Goal: Task Accomplishment & Management: Manage account settings

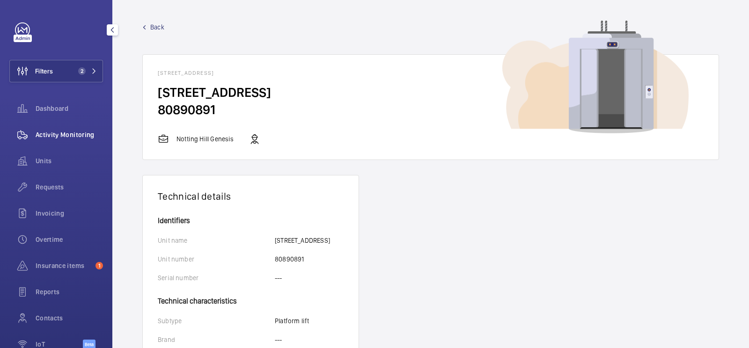
click at [87, 129] on div "Activity Monitoring" at bounding box center [56, 135] width 94 height 22
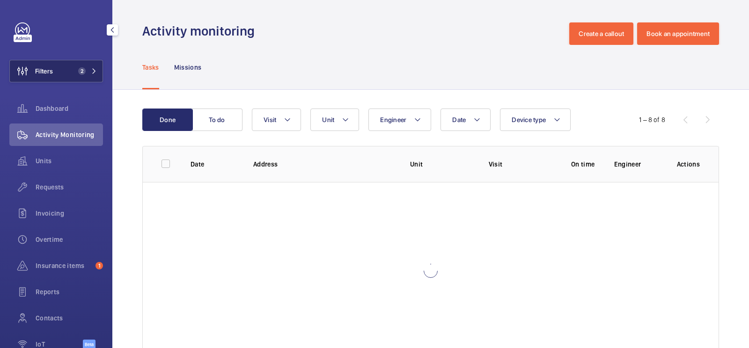
click at [70, 81] on button "Filters 2" at bounding box center [56, 71] width 94 height 22
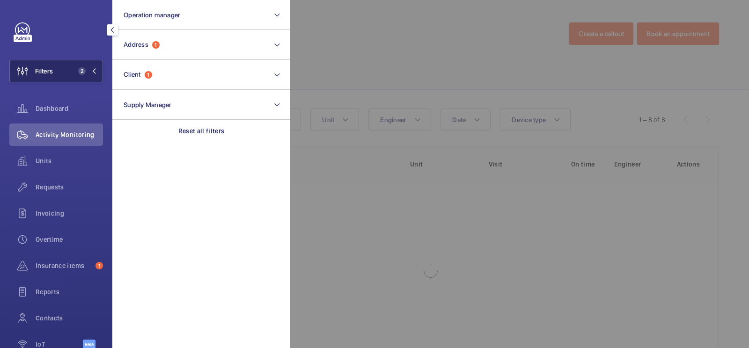
click at [77, 71] on span "2" at bounding box center [79, 70] width 11 height 7
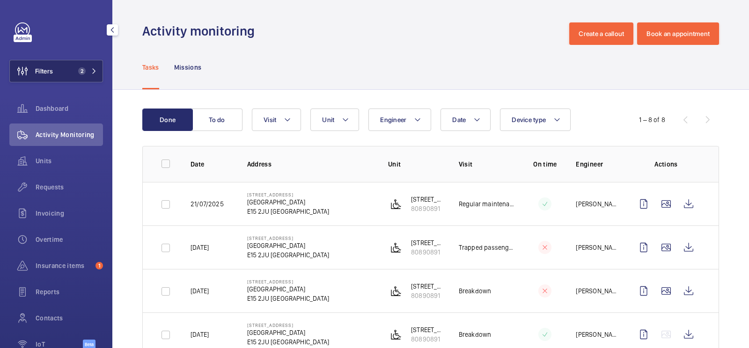
click at [76, 73] on span "2" at bounding box center [79, 70] width 11 height 7
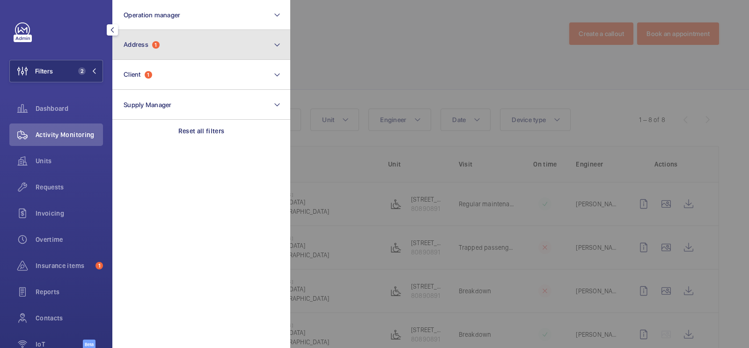
click at [197, 41] on button "Address 1" at bounding box center [201, 45] width 178 height 30
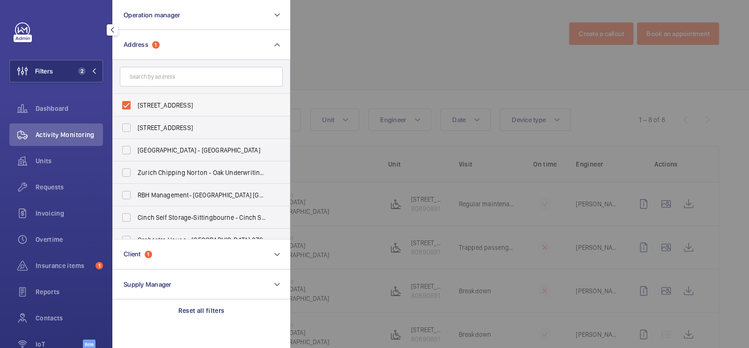
click at [153, 104] on span "[STREET_ADDRESS]" at bounding box center [202, 105] width 129 height 9
click at [136, 104] on input "[STREET_ADDRESS]" at bounding box center [126, 105] width 19 height 19
checkbox input "false"
click at [216, 71] on input "text" at bounding box center [201, 77] width 163 height 20
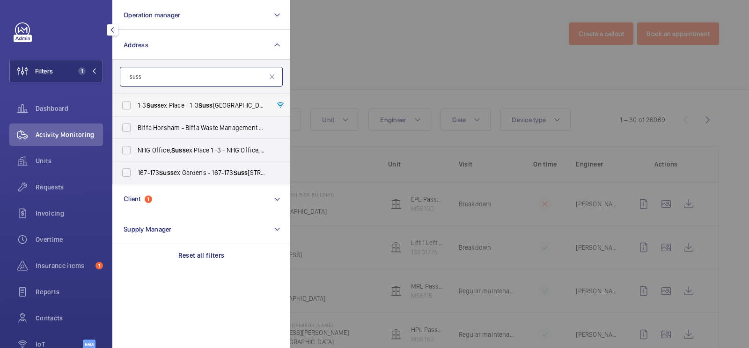
type input "suss"
click at [223, 96] on label "1-3 Suss ex Place - 1-3 Suss [GEOGRAPHIC_DATA]" at bounding box center [194, 105] width 163 height 22
click at [136, 96] on input "1-3 Suss ex Place - 1-3 Suss [GEOGRAPHIC_DATA]" at bounding box center [126, 105] width 19 height 19
checkbox input "true"
click at [204, 147] on span "NHG Office, Suss ex Place 1 -3 - NHG Office, Suss ex Place [GEOGRAPHIC_DATA]" at bounding box center [202, 150] width 129 height 9
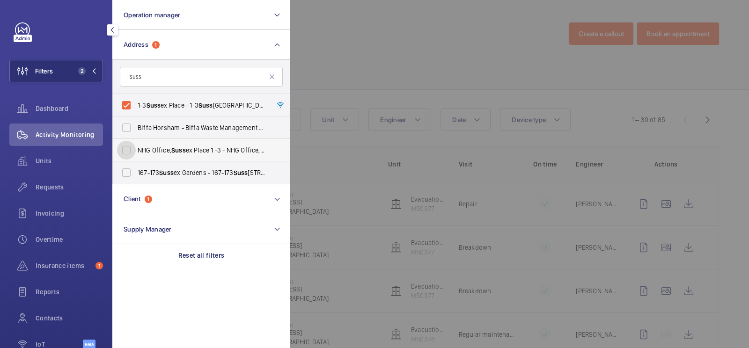
click at [136, 147] on input "NHG Office, Suss ex Place 1 -3 - NHG Office, Suss ex Place [GEOGRAPHIC_DATA]" at bounding box center [126, 150] width 19 height 19
checkbox input "true"
click at [59, 189] on span "Requests" at bounding box center [69, 187] width 67 height 9
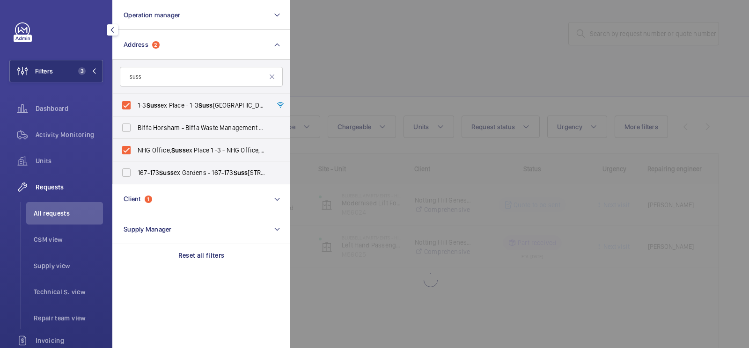
click at [429, 81] on div at bounding box center [664, 174] width 749 height 348
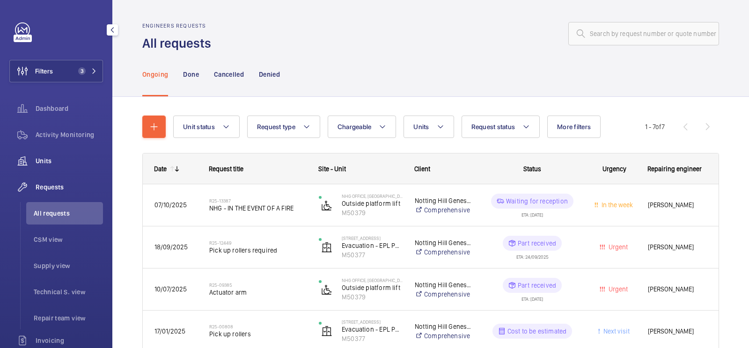
click at [32, 170] on wm-front-icon-button at bounding box center [22, 161] width 26 height 22
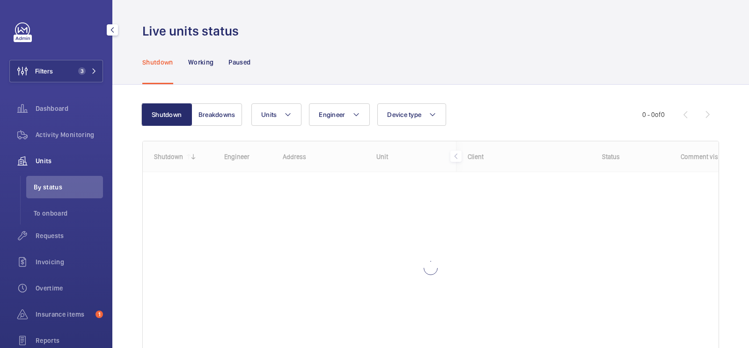
click at [87, 57] on div "Filters 3 Dashboard Activity Monitoring Units By status To onboard Requests Inv…" at bounding box center [56, 215] width 94 height 386
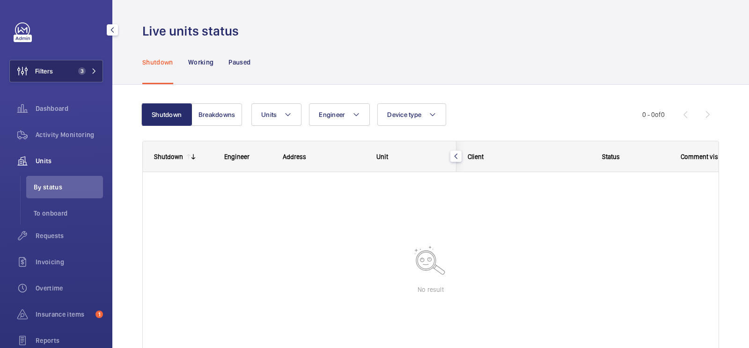
click at [87, 70] on span "3" at bounding box center [85, 70] width 22 height 7
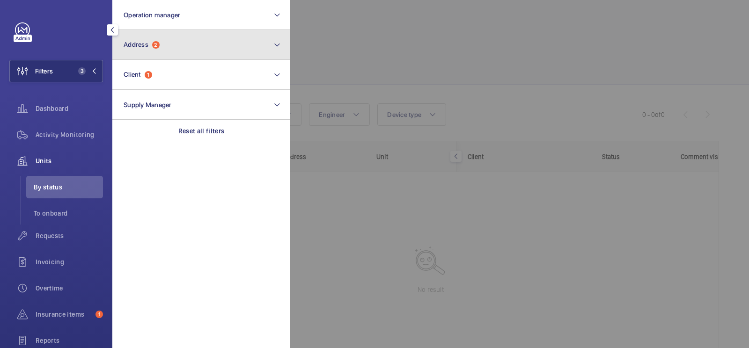
click at [173, 45] on button "Address 2" at bounding box center [201, 45] width 178 height 30
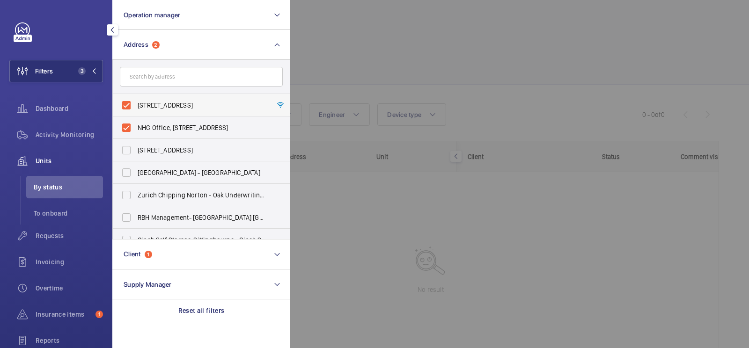
click at [178, 99] on label "[STREET_ADDRESS]" at bounding box center [194, 105] width 163 height 22
click at [136, 99] on input "[STREET_ADDRESS]" at bounding box center [126, 105] width 19 height 19
checkbox input "false"
click at [186, 126] on span "NHG Office, [STREET_ADDRESS]" at bounding box center [202, 127] width 129 height 9
click at [136, 126] on input "NHG Office, [STREET_ADDRESS]" at bounding box center [126, 127] width 19 height 19
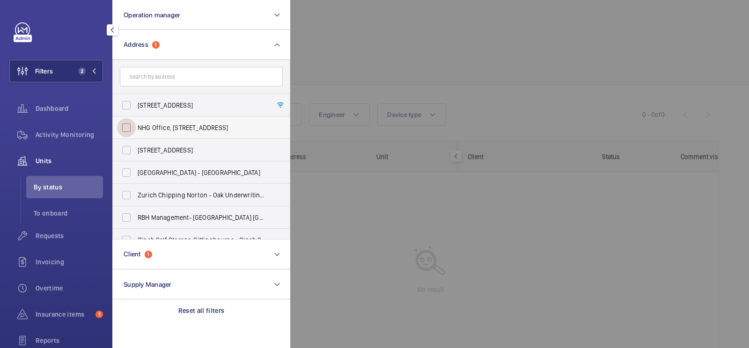
checkbox input "false"
click at [422, 79] on div at bounding box center [664, 174] width 749 height 348
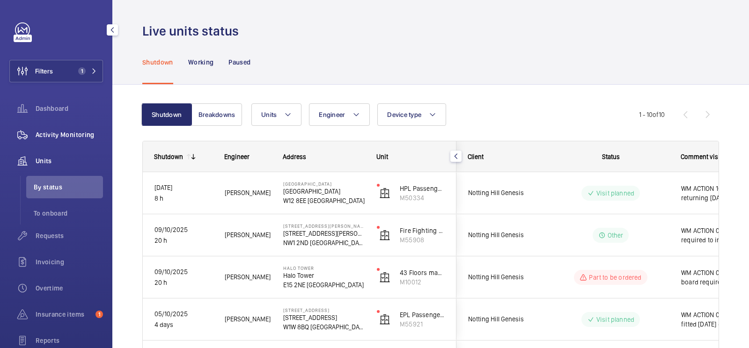
click at [81, 128] on div "Activity Monitoring" at bounding box center [56, 135] width 94 height 22
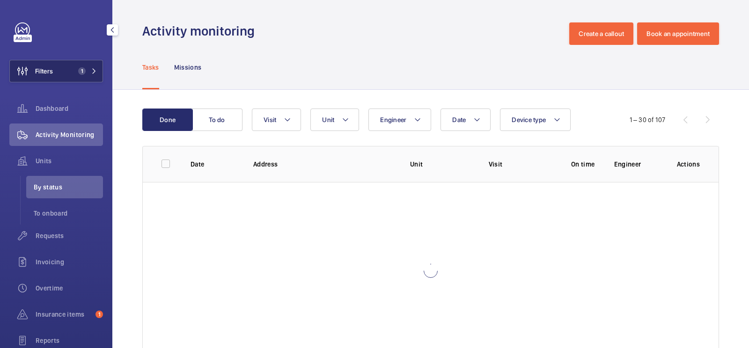
click at [66, 73] on button "Filters 1" at bounding box center [56, 71] width 94 height 22
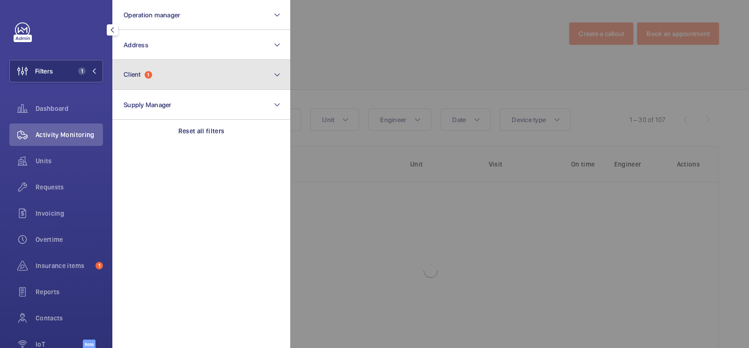
click at [138, 60] on button "Client 1" at bounding box center [201, 75] width 178 height 30
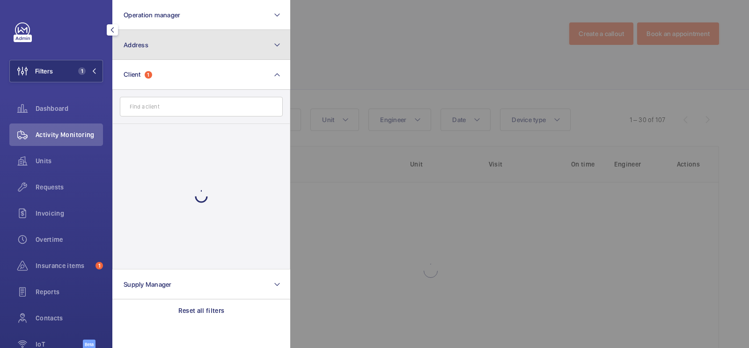
click at [138, 48] on span "Address" at bounding box center [136, 44] width 25 height 7
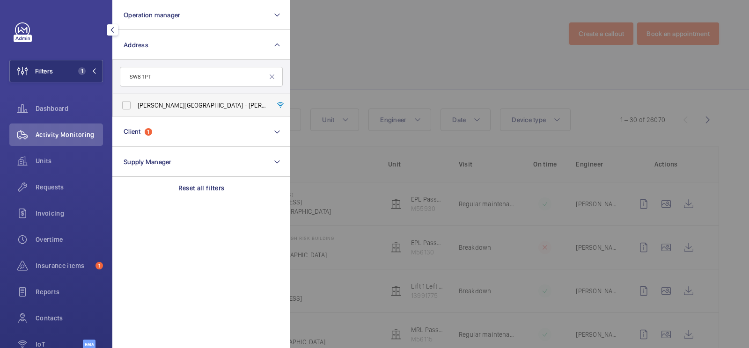
type input "SW8 1PT"
click at [168, 107] on span "[PERSON_NAME][STREET_ADDRESS][PERSON_NAME]" at bounding box center [202, 105] width 129 height 9
click at [136, 107] on input "[PERSON_NAME][STREET_ADDRESS][PERSON_NAME]" at bounding box center [126, 105] width 19 height 19
checkbox input "true"
click at [361, 82] on div at bounding box center [664, 174] width 749 height 348
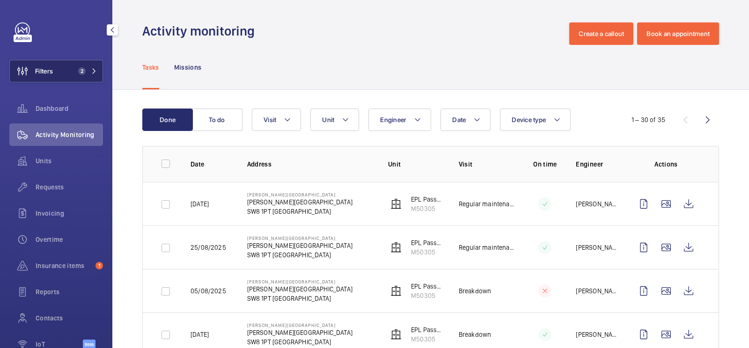
click at [72, 72] on button "Filters 2" at bounding box center [56, 71] width 94 height 22
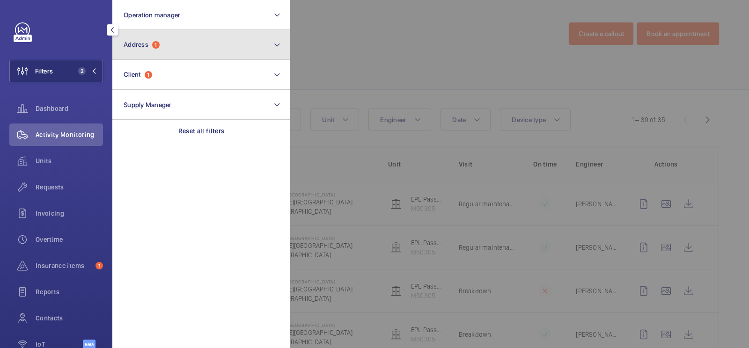
click at [166, 56] on button "Address 1" at bounding box center [201, 45] width 178 height 30
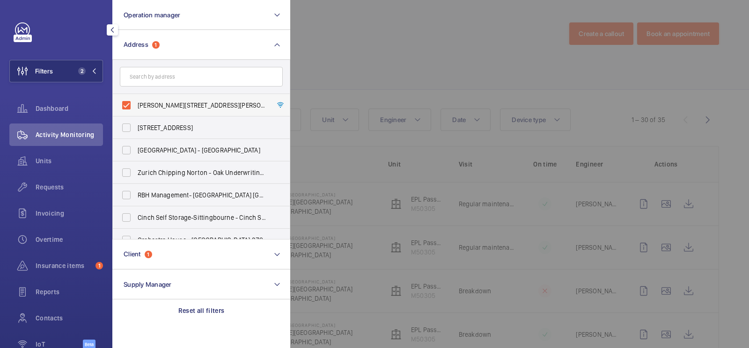
click at [177, 106] on span "[PERSON_NAME][STREET_ADDRESS][PERSON_NAME]" at bounding box center [202, 105] width 129 height 9
click at [136, 106] on input "[PERSON_NAME][STREET_ADDRESS][PERSON_NAME]" at bounding box center [126, 105] width 19 height 19
checkbox input "false"
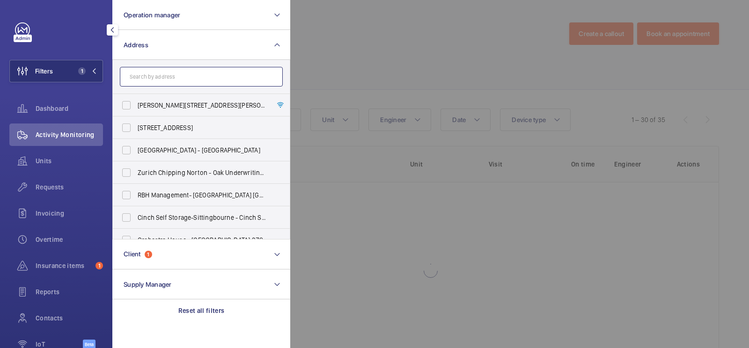
click at [169, 79] on input "text" at bounding box center [201, 77] width 163 height 20
paste input "SW8 1E"
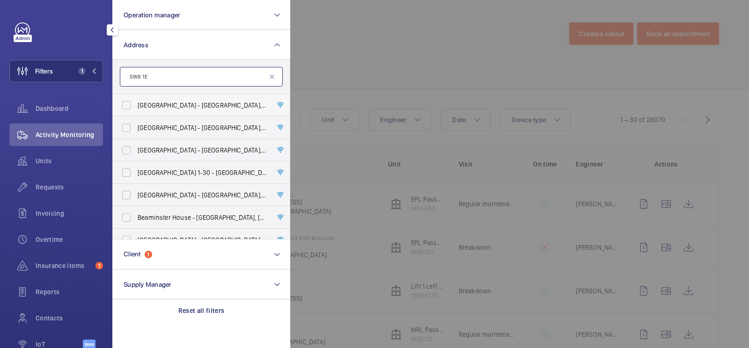
type input "SW8 1E"
click at [176, 108] on span "[GEOGRAPHIC_DATA] - [GEOGRAPHIC_DATA] N" at bounding box center [202, 105] width 129 height 9
click at [136, 108] on input "[GEOGRAPHIC_DATA] - [GEOGRAPHIC_DATA] N" at bounding box center [126, 105] width 19 height 19
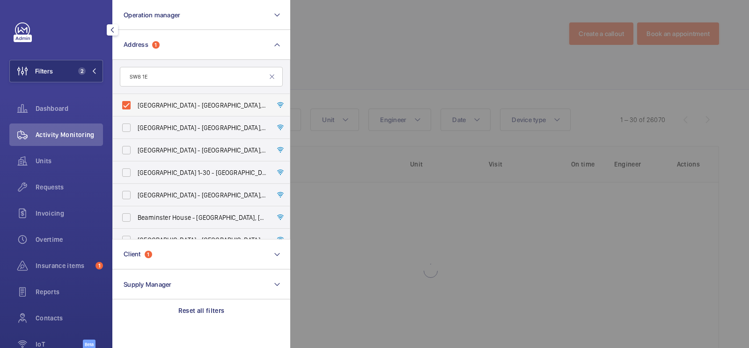
click at [154, 104] on span "[GEOGRAPHIC_DATA] - [GEOGRAPHIC_DATA] N" at bounding box center [202, 105] width 129 height 9
click at [136, 104] on input "[GEOGRAPHIC_DATA] - [GEOGRAPHIC_DATA] N" at bounding box center [126, 105] width 19 height 19
checkbox input "false"
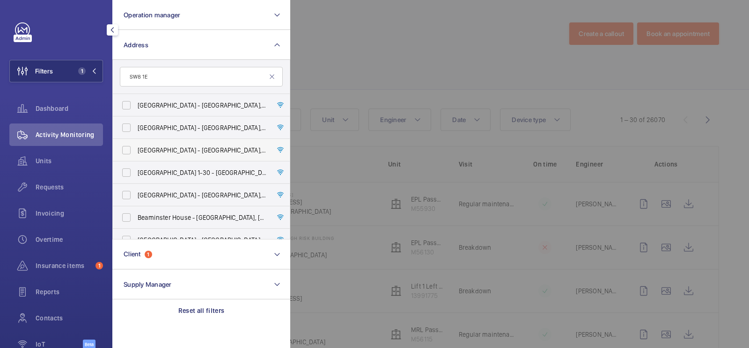
click at [205, 147] on span "[STREET_ADDRESS]" at bounding box center [202, 150] width 129 height 9
click at [136, 147] on input "[STREET_ADDRESS]" at bounding box center [126, 150] width 19 height 19
checkbox input "true"
click at [420, 59] on div at bounding box center [664, 174] width 749 height 348
